Goal: Obtain resource: Download file/media

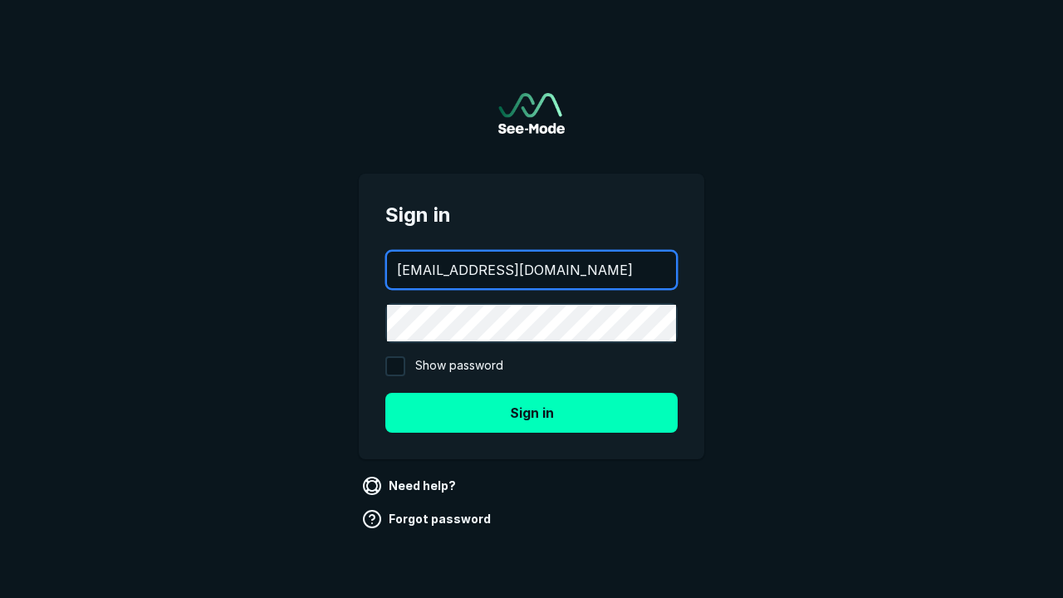
type input "aws+playwright@see-mode.com"
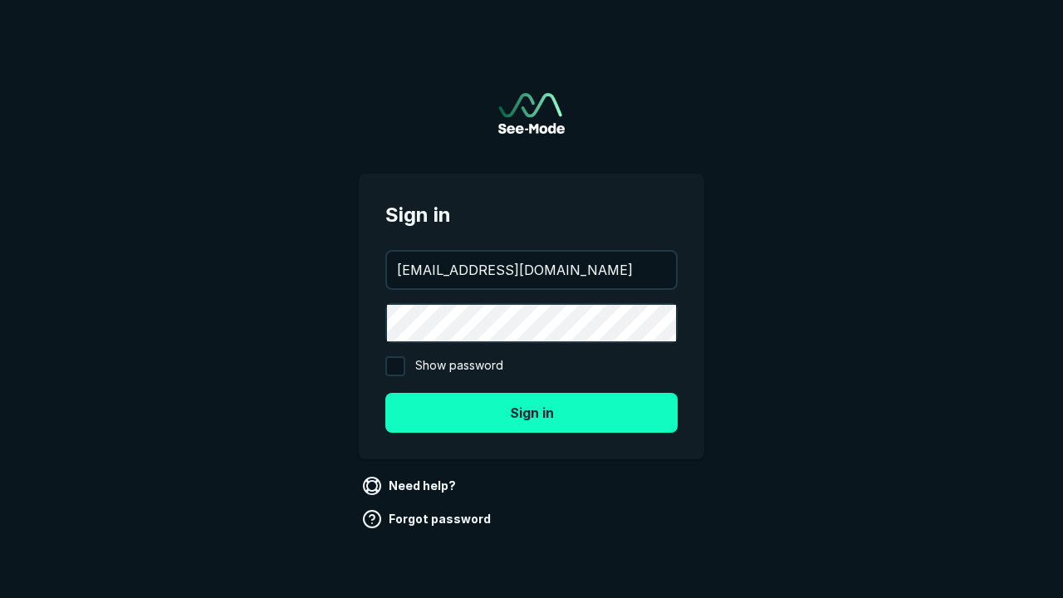
click at [532, 412] on button "Sign in" at bounding box center [531, 413] width 292 height 40
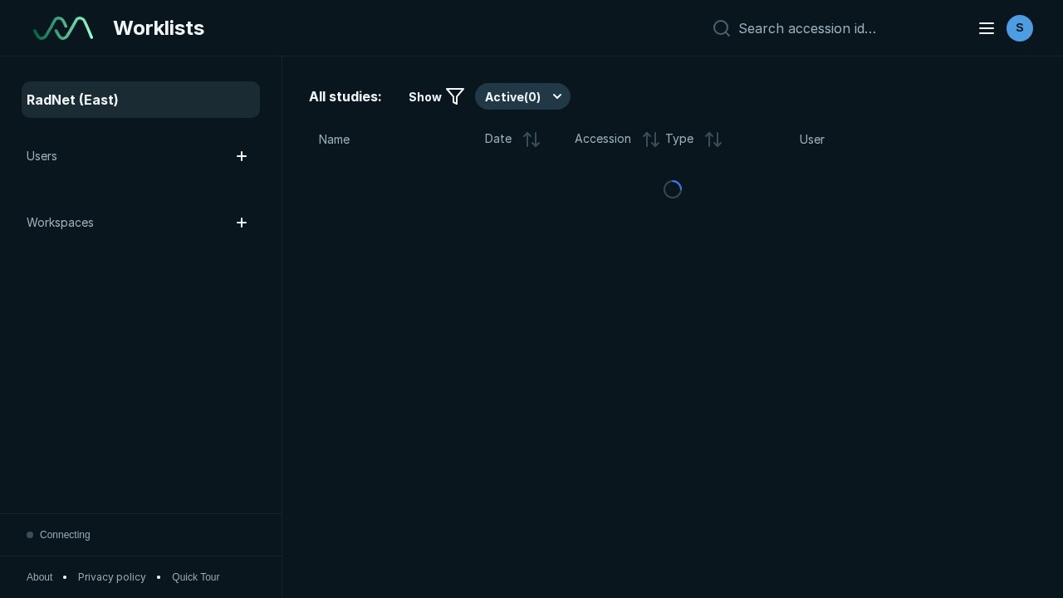
scroll to position [4536, 6919]
